Goal: Use online tool/utility

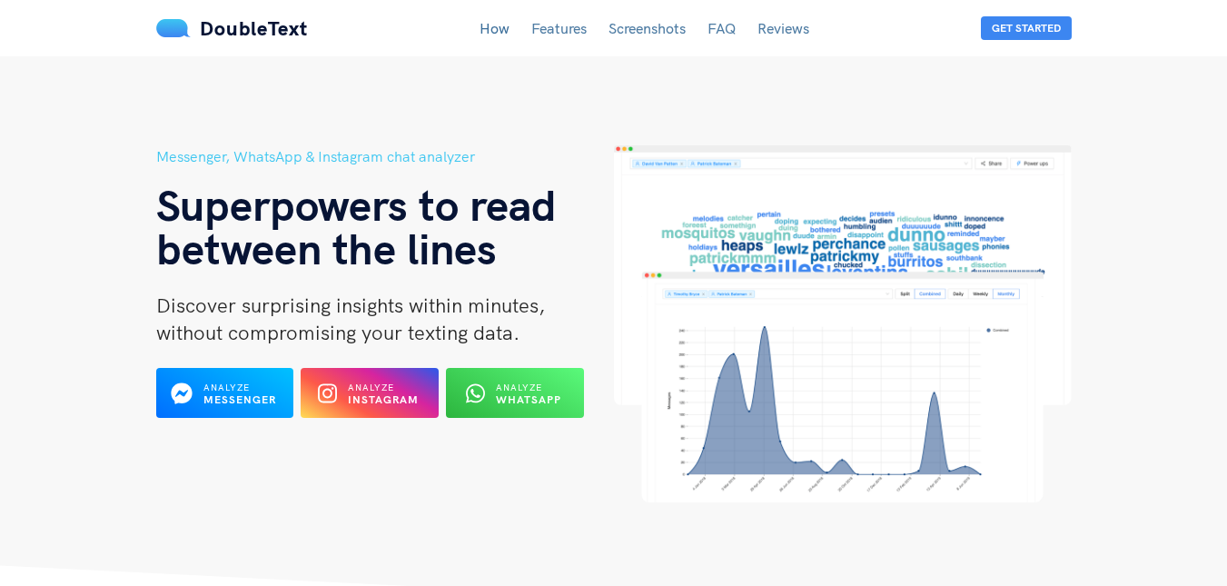
scroll to position [78, 0]
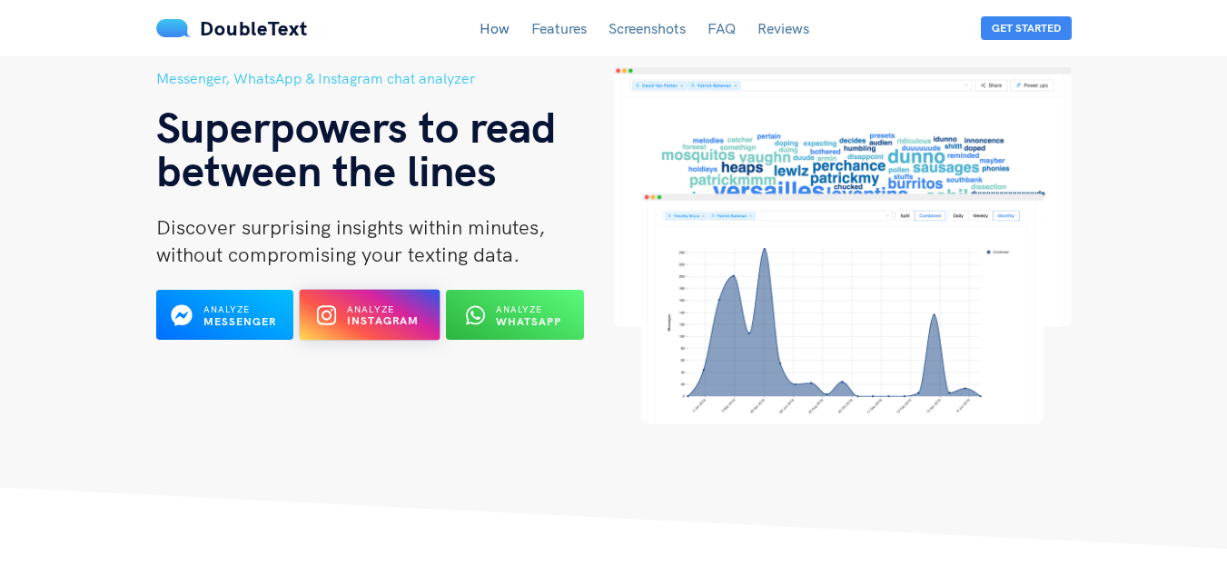
click at [383, 302] on span "Analyze Instagram" at bounding box center [383, 315] width 73 height 26
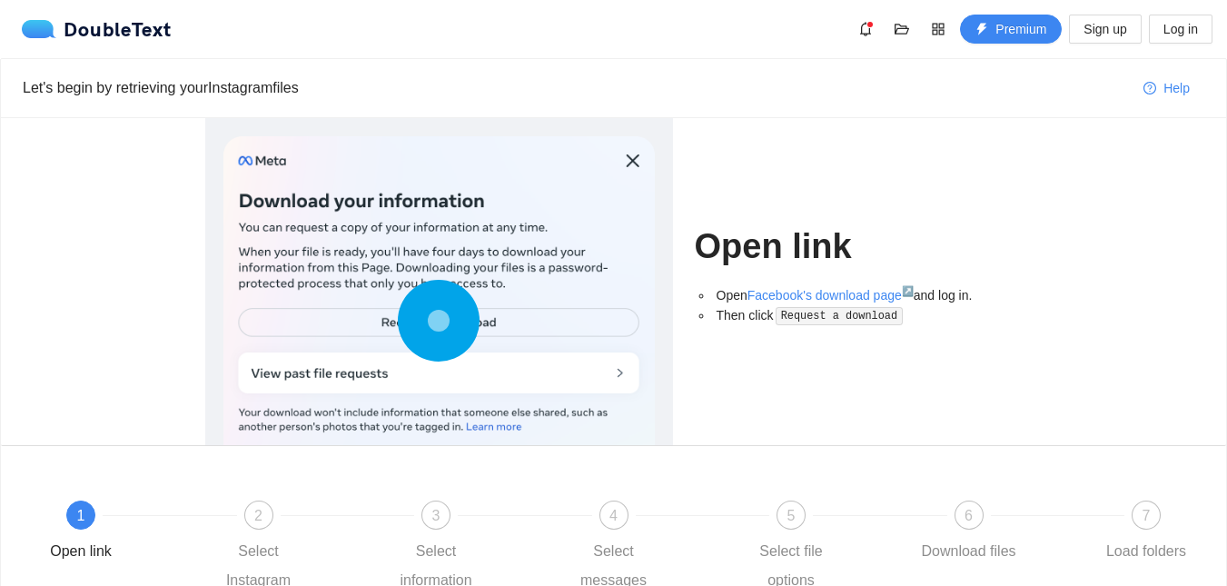
scroll to position [177, 0]
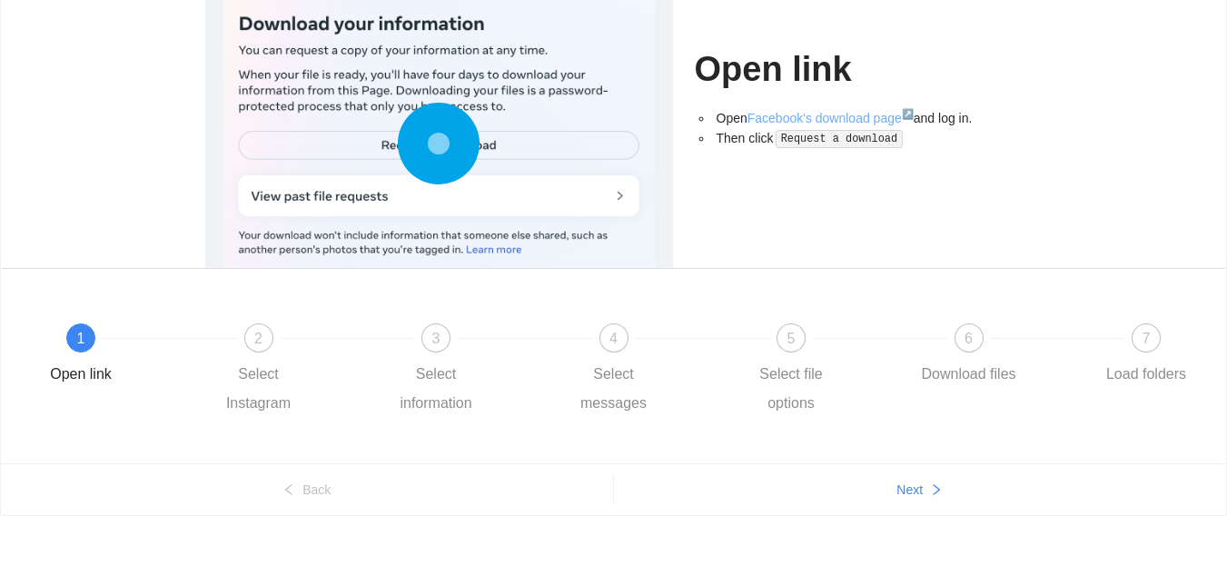
click at [849, 119] on link "Facebook's download page ↗" at bounding box center [830, 118] width 166 height 15
click at [816, 139] on code "Request a download" at bounding box center [839, 139] width 127 height 18
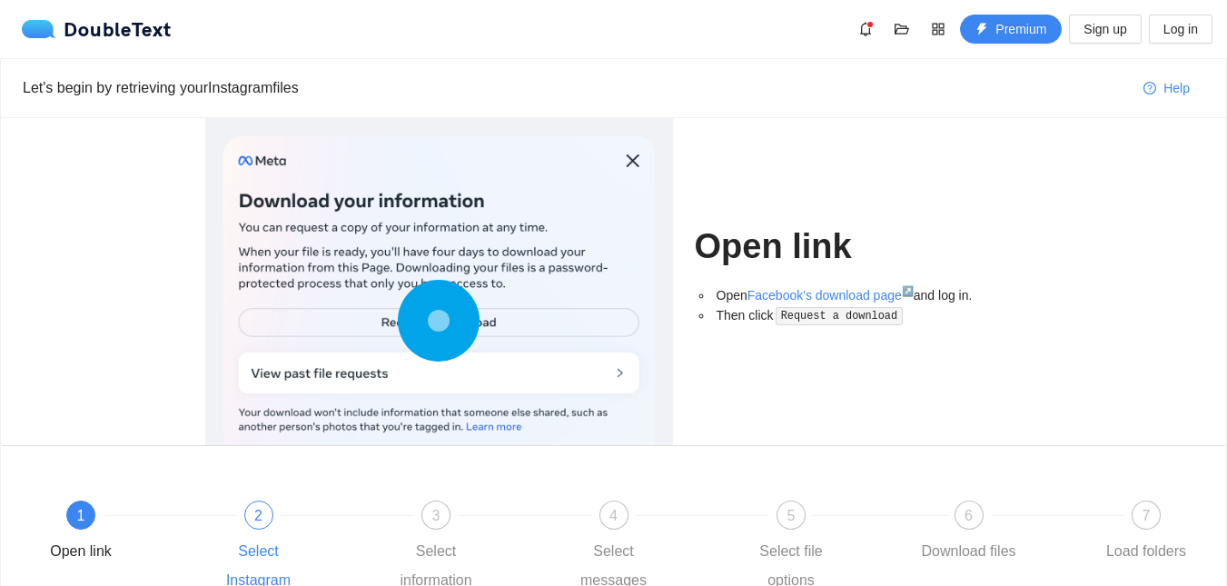
click at [261, 505] on div "2" at bounding box center [258, 514] width 29 height 29
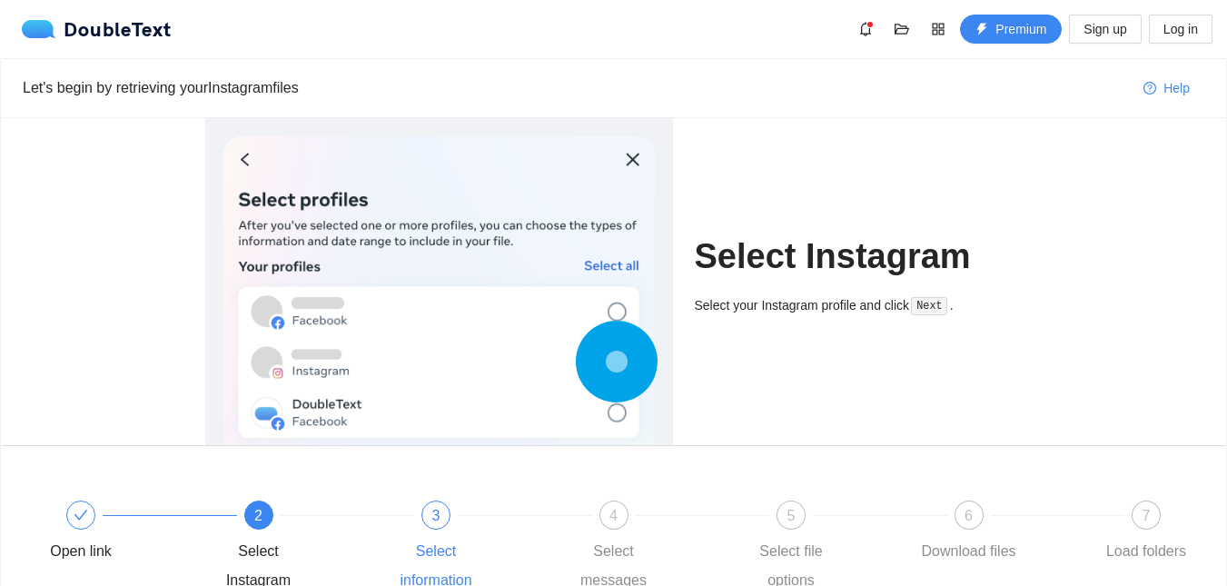
click at [424, 505] on div "3" at bounding box center [435, 514] width 29 height 29
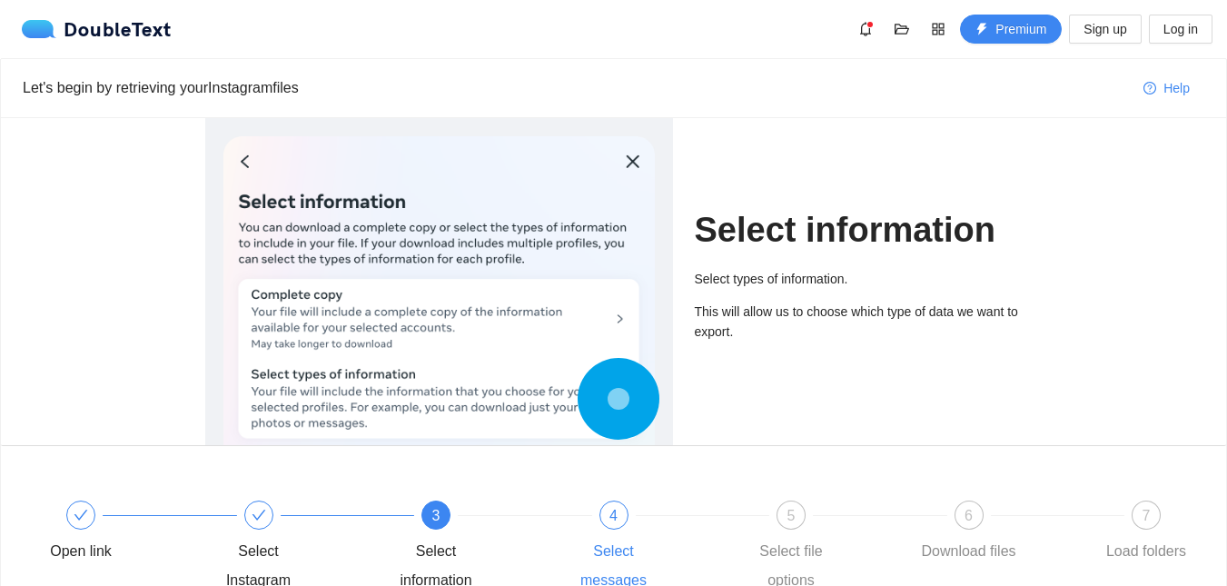
click at [601, 526] on div "4 Select messages" at bounding box center [650, 547] width 178 height 94
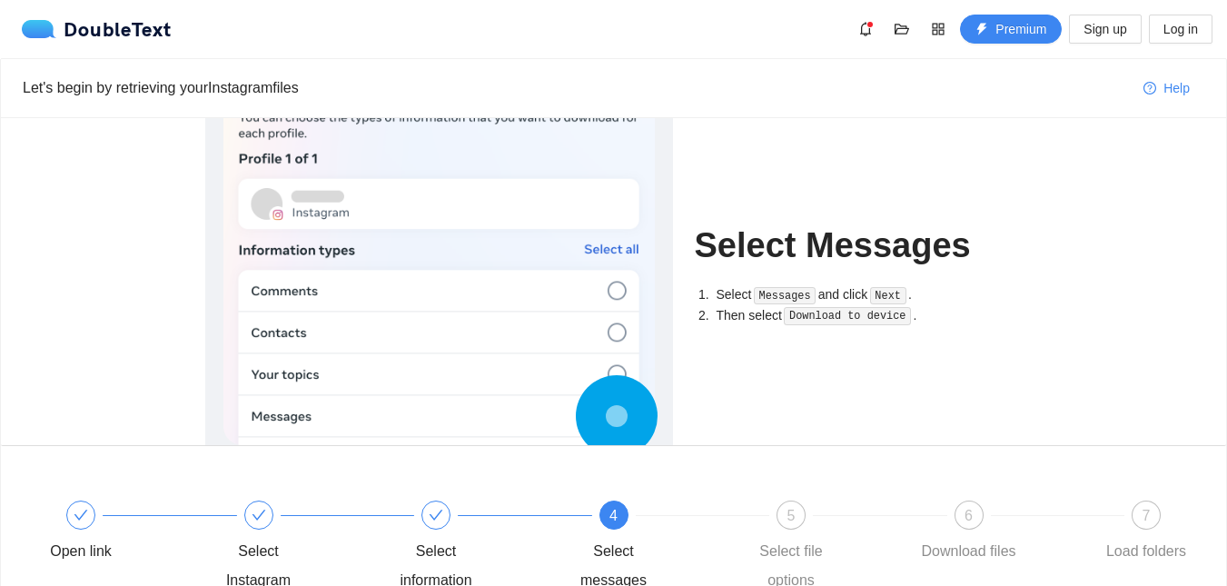
click at [728, 526] on div "4 Select messages" at bounding box center [650, 547] width 178 height 94
click at [786, 520] on div "5" at bounding box center [791, 514] width 29 height 29
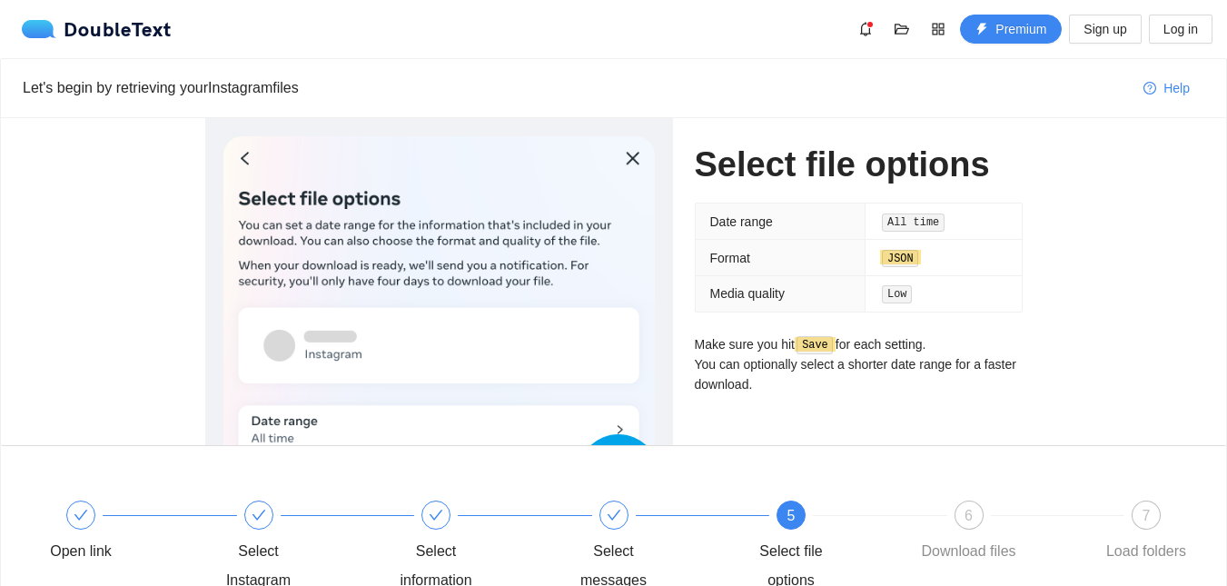
scroll to position [177, 0]
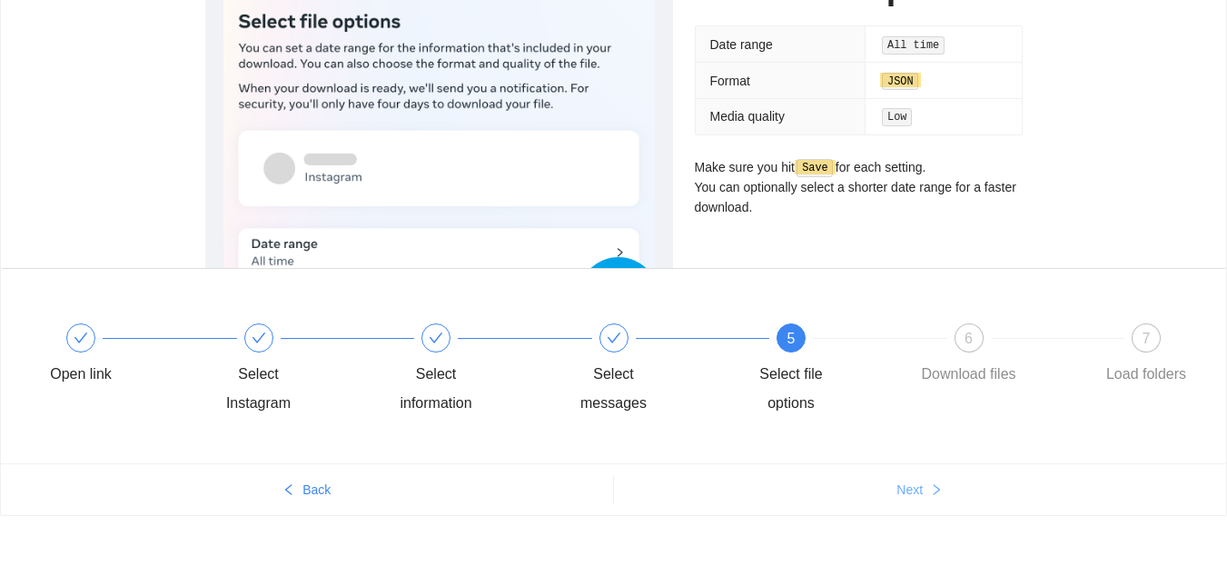
click at [907, 497] on span "Next" at bounding box center [909, 490] width 26 height 20
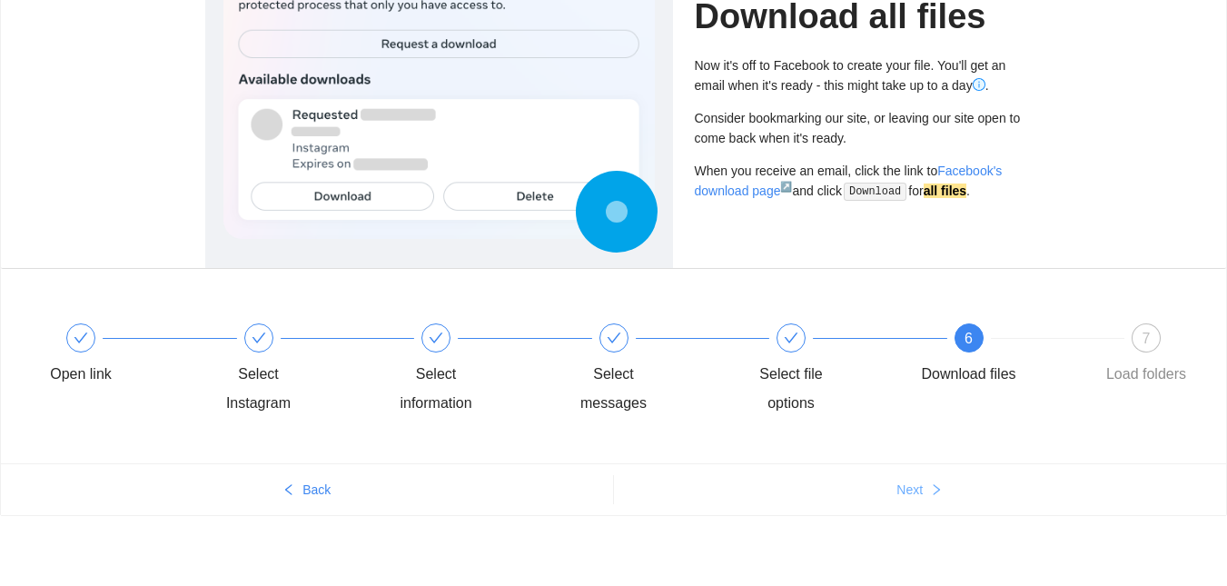
click at [907, 497] on span "Next" at bounding box center [909, 490] width 26 height 20
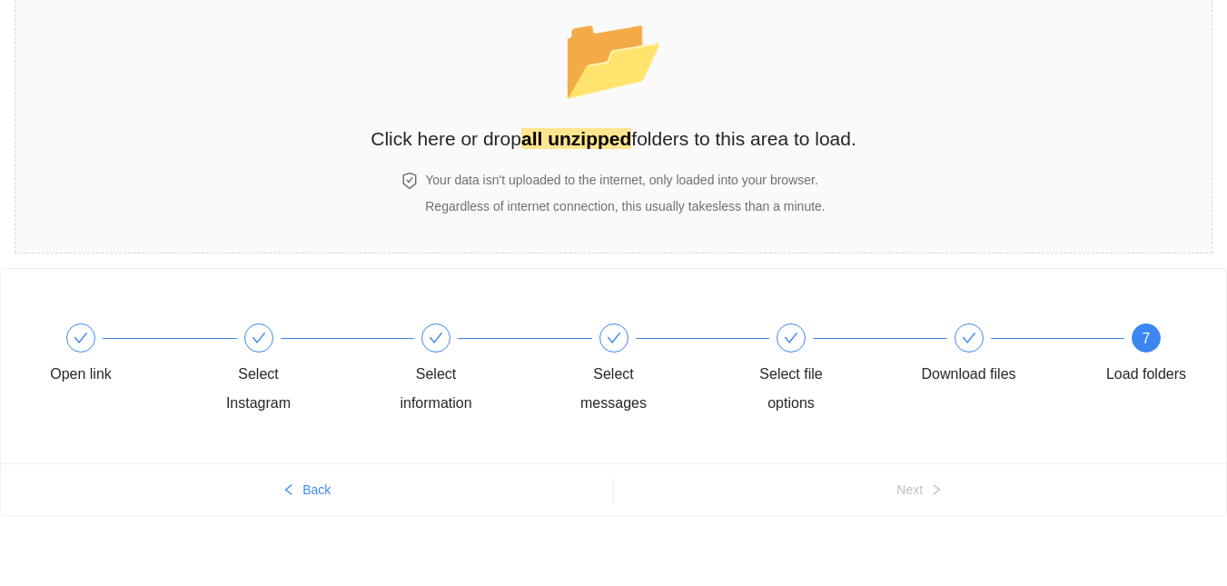
scroll to position [0, 0]
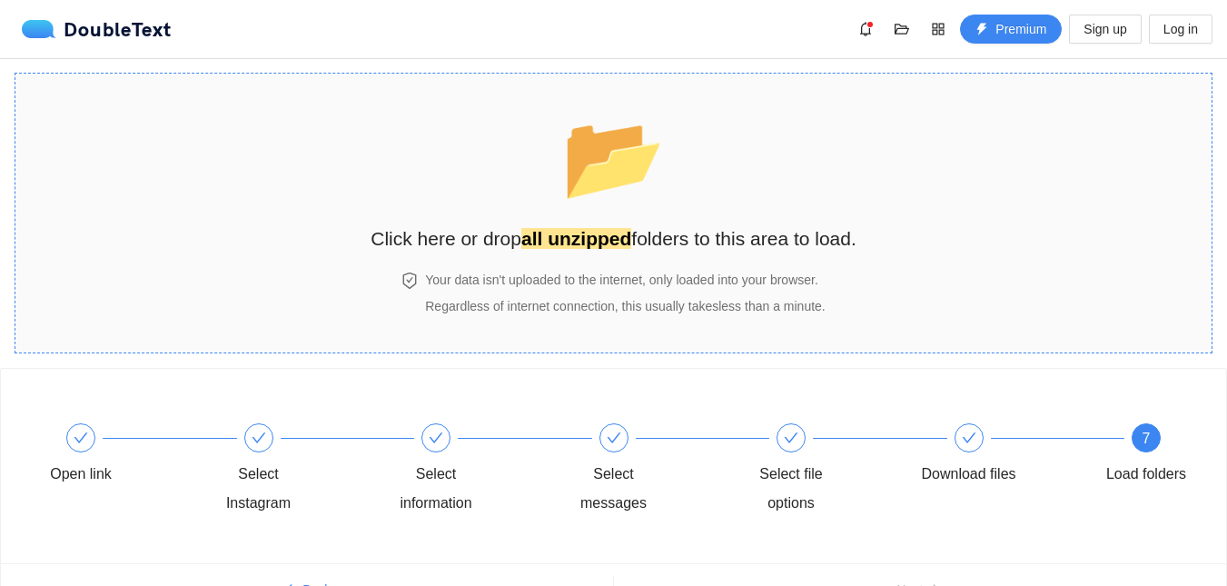
click at [660, 228] on h2 "Click here or drop all unzipped folders to this area to load." at bounding box center [614, 238] width 486 height 30
